Goal: Task Accomplishment & Management: Use online tool/utility

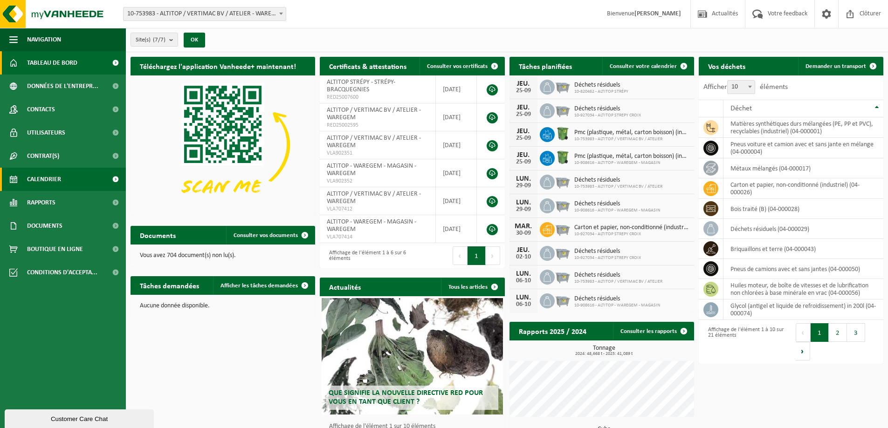
click at [61, 176] on span "Calendrier" at bounding box center [44, 179] width 34 height 23
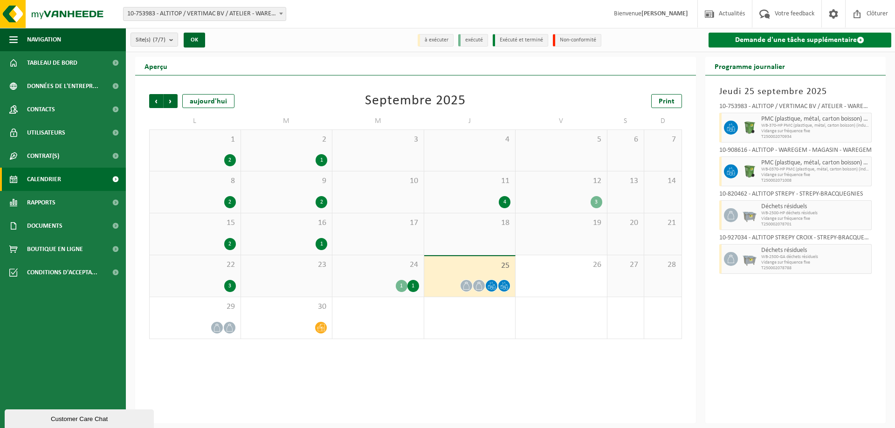
click at [783, 39] on link "Demande d'une tâche supplémentaire" at bounding box center [799, 40] width 183 height 15
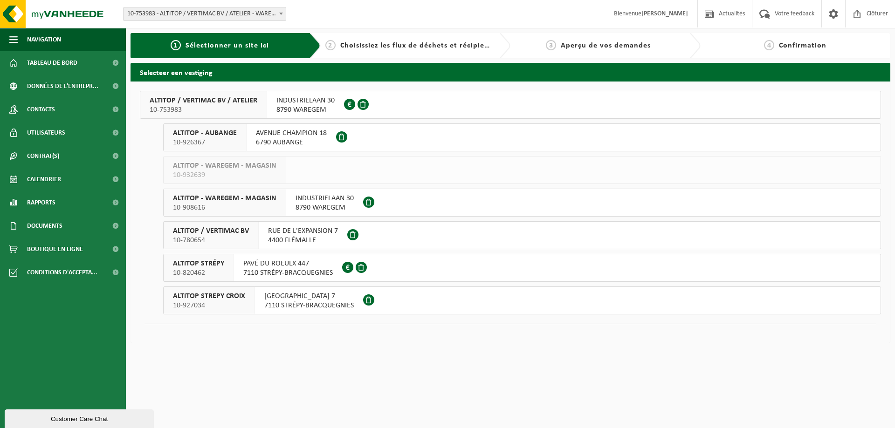
click at [278, 270] on span "7110 STRÉPY-BRACQUEGNIES" at bounding box center [287, 272] width 89 height 9
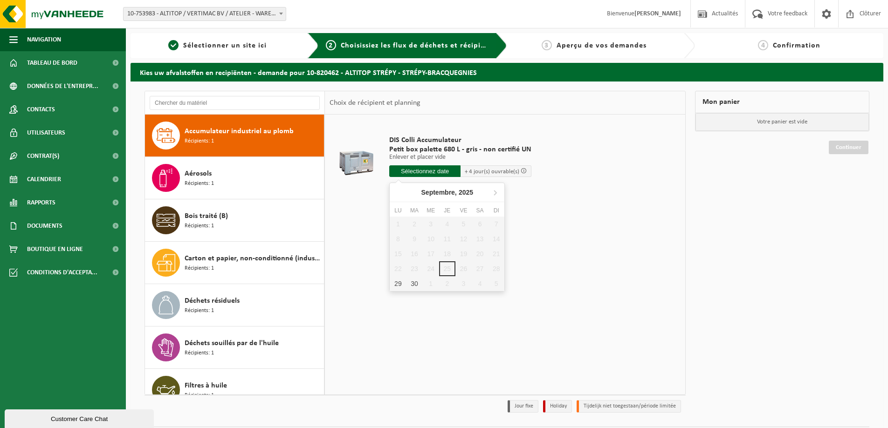
click at [437, 173] on input "text" at bounding box center [424, 171] width 71 height 12
click at [395, 284] on div "29" at bounding box center [398, 283] width 16 height 15
type input "à partir de 2025-09-29"
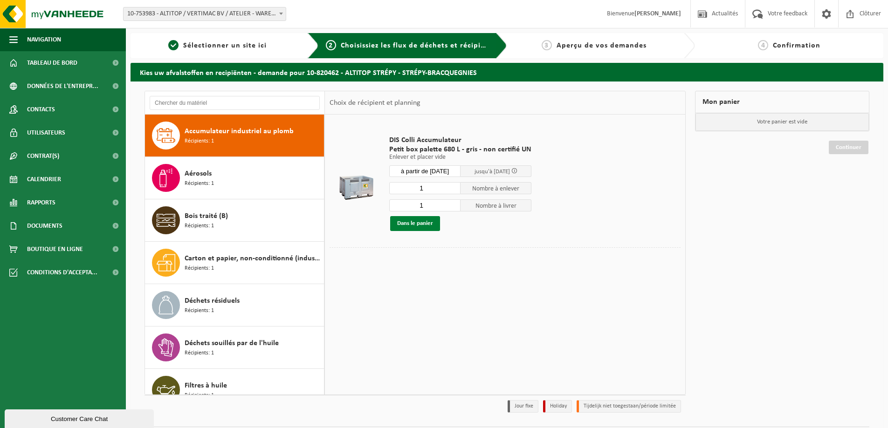
click at [426, 225] on button "Dans le panier" at bounding box center [415, 223] width 50 height 15
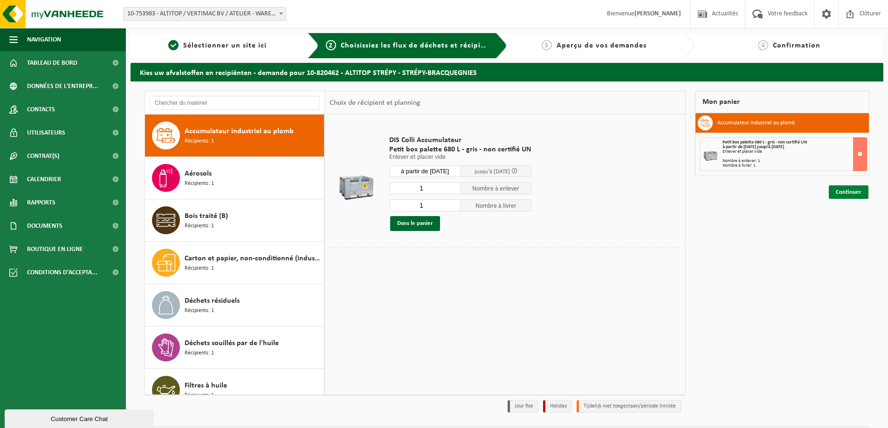
click at [850, 189] on link "Continuer" at bounding box center [849, 192] width 40 height 14
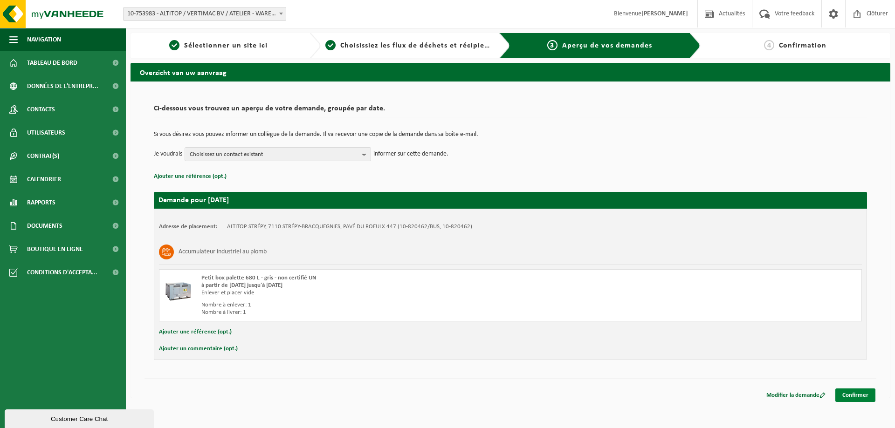
click at [865, 390] on link "Confirmer" at bounding box center [855, 396] width 40 height 14
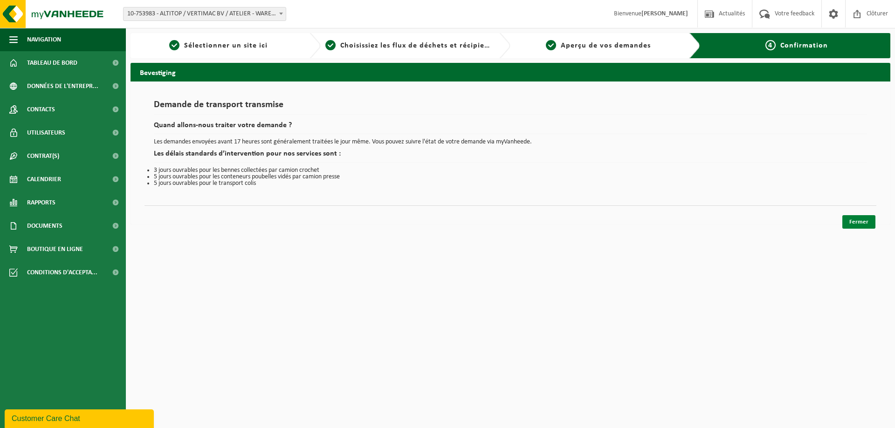
click at [862, 220] on link "Fermer" at bounding box center [858, 222] width 33 height 14
